Goal: Transaction & Acquisition: Subscribe to service/newsletter

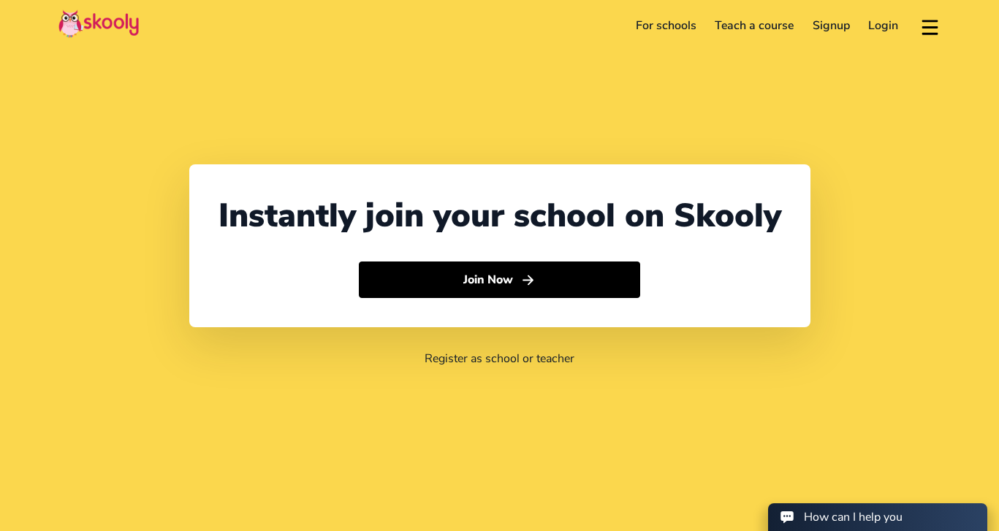
select select "65"
select select "[GEOGRAPHIC_DATA]"
select select "[GEOGRAPHIC_DATA]/[GEOGRAPHIC_DATA]"
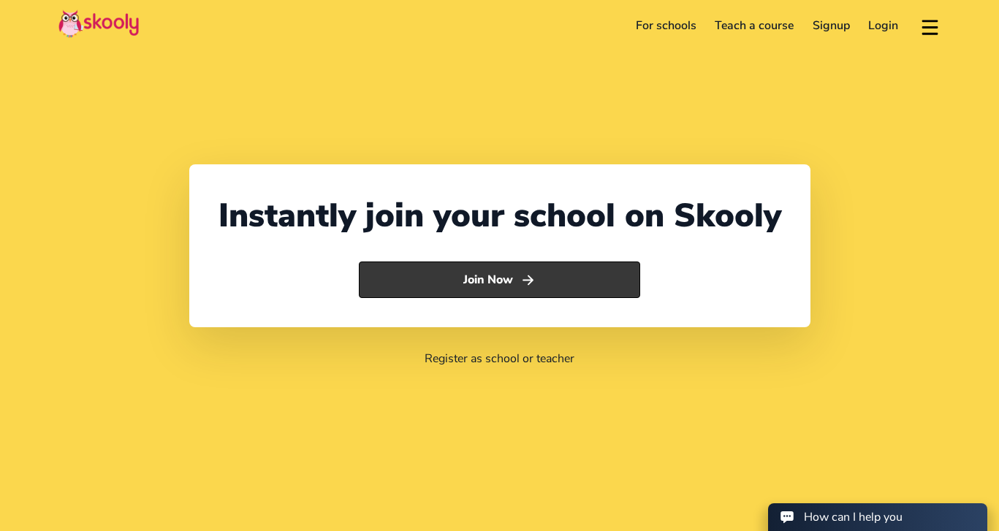
click at [391, 276] on button "Join Now" at bounding box center [499, 280] width 281 height 37
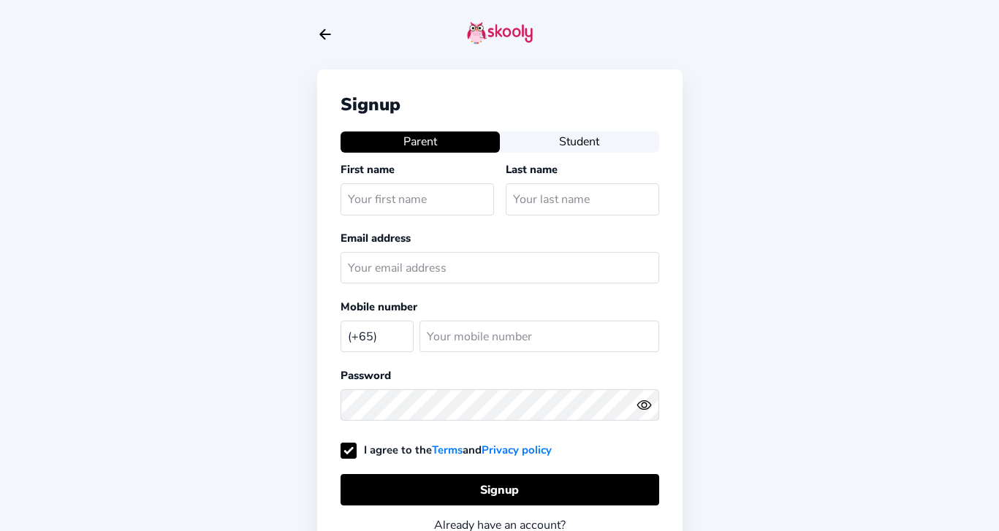
select select "SG"
